Goal: Information Seeking & Learning: Find contact information

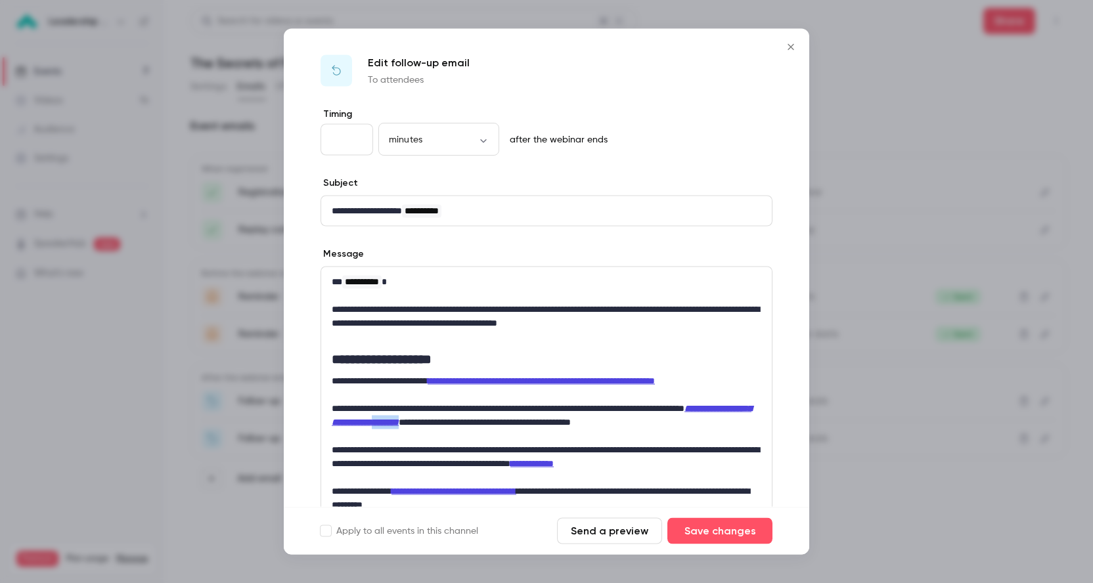
click at [788, 37] on button "Close" at bounding box center [791, 47] width 26 height 26
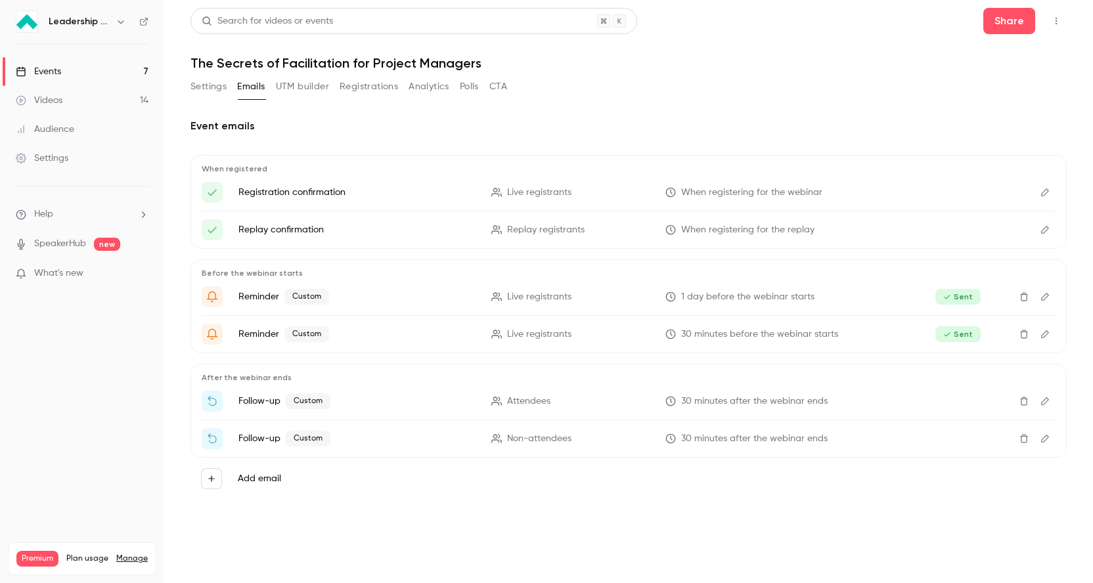
click at [416, 88] on button "Analytics" at bounding box center [429, 86] width 41 height 21
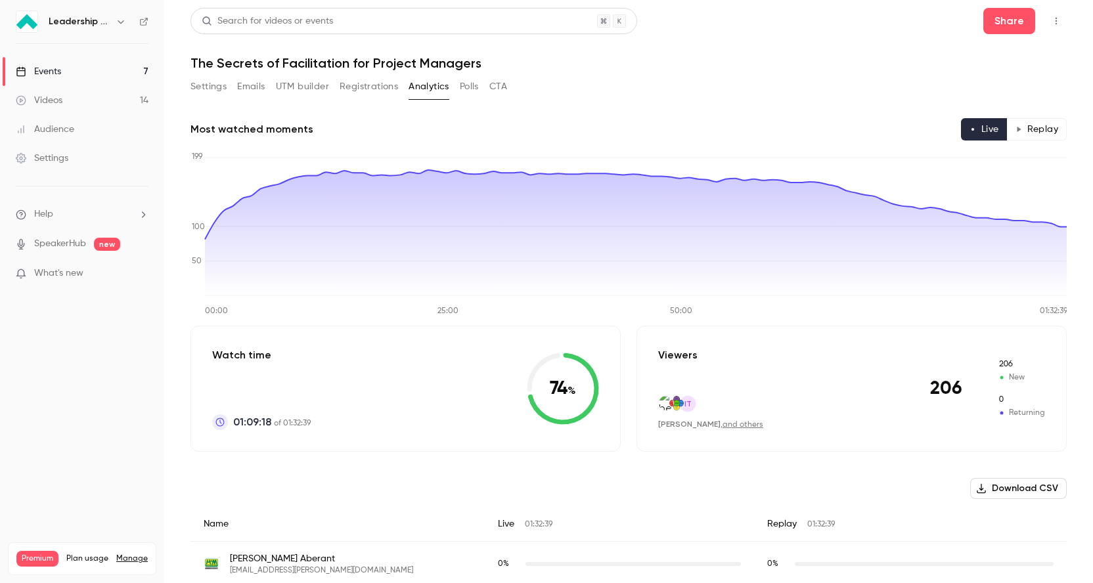
click at [469, 89] on button "Polls" at bounding box center [469, 86] width 19 height 21
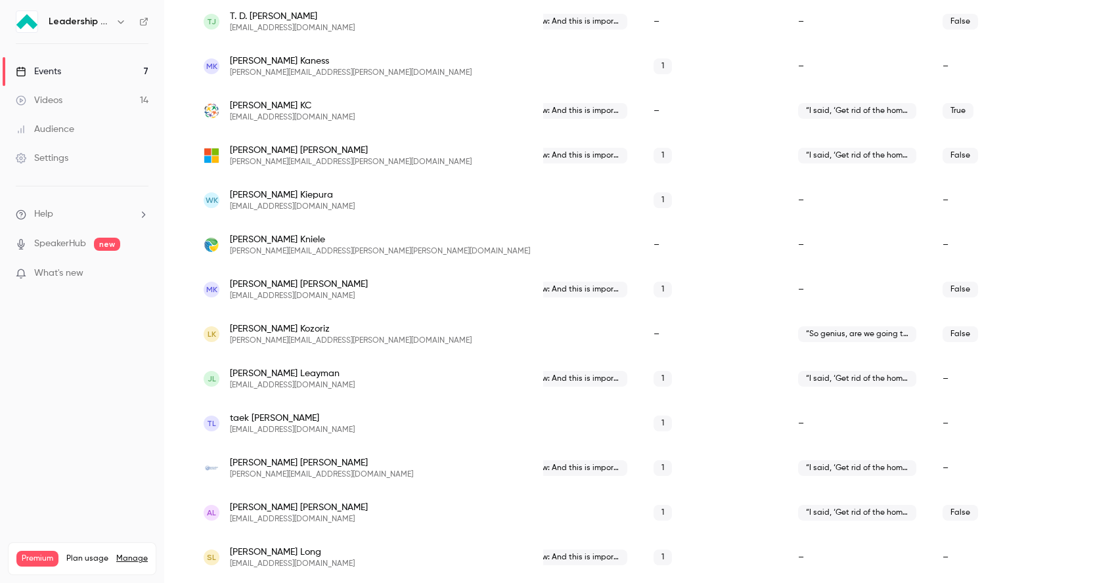
scroll to position [2996, 0]
drag, startPoint x: 309, startPoint y: 280, endPoint x: 228, endPoint y: 279, distance: 81.4
click at [228, 279] on div "MK [PERSON_NAME] [EMAIL_ADDRESS][DOMAIN_NAME]" at bounding box center [367, 288] width 326 height 24
copy span "[PERSON_NAME]"
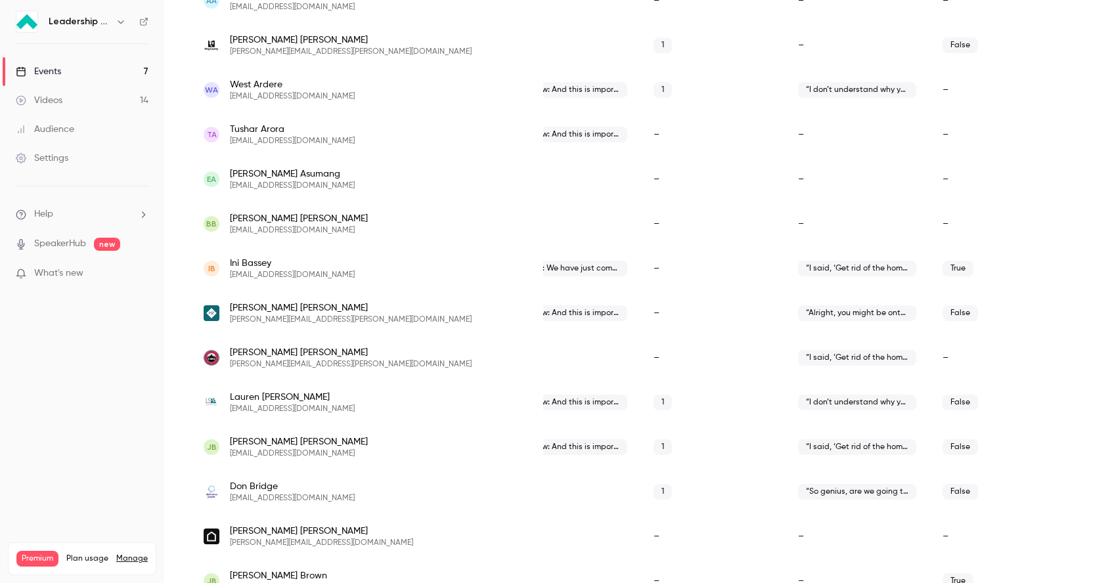
scroll to position [0, 0]
